Goal: Check status: Check status

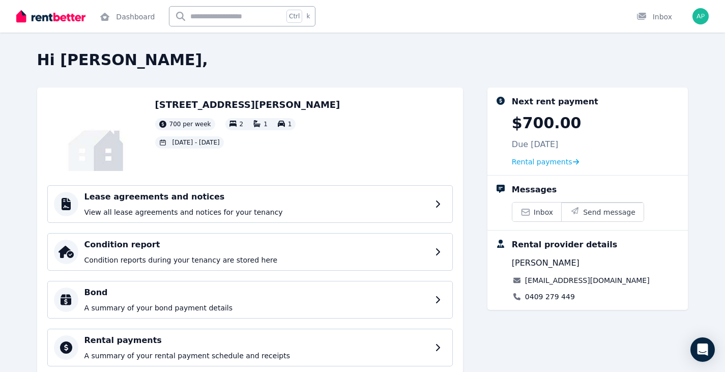
click at [64, 13] on img at bounding box center [50, 16] width 69 height 15
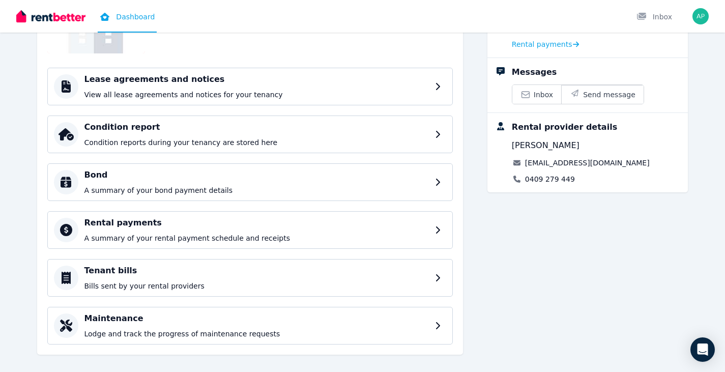
scroll to position [129, 0]
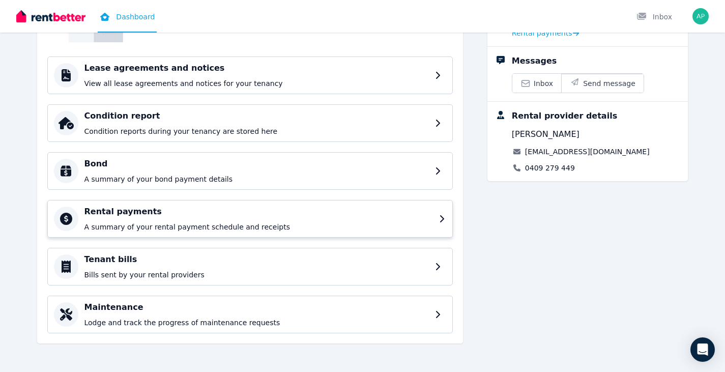
click at [249, 213] on h4 "Rental payments" at bounding box center [258, 212] width 348 height 12
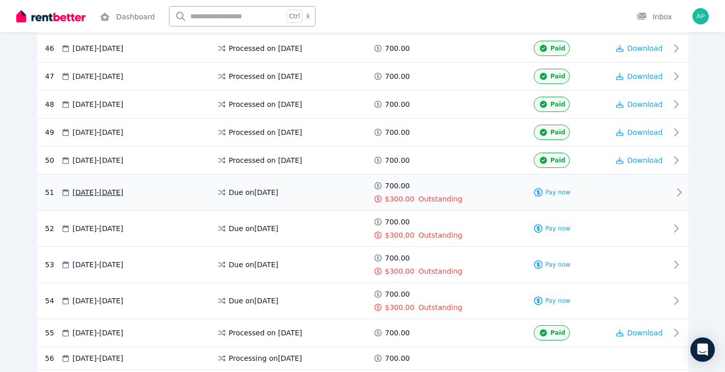
scroll to position [1501, 0]
